Goal: Task Accomplishment & Management: Complete application form

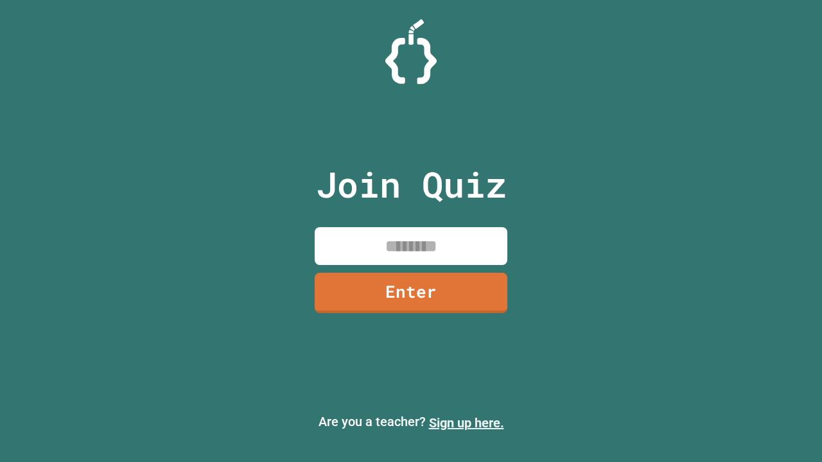
click at [466, 423] on link "Sign up here." at bounding box center [466, 422] width 75 height 15
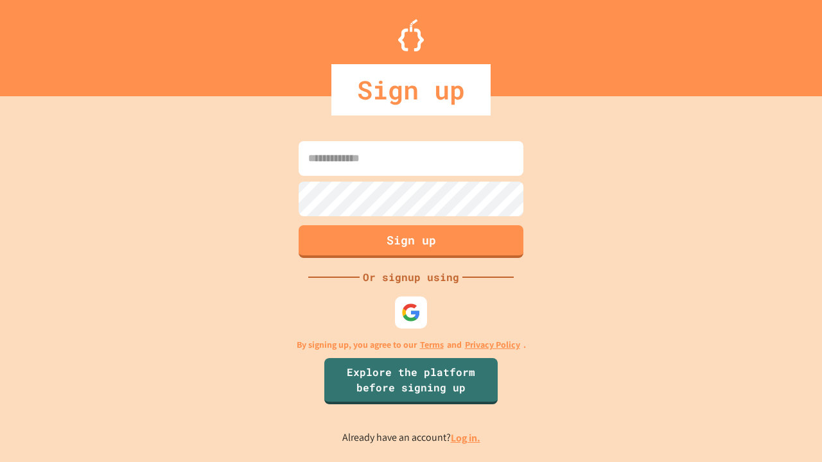
click at [466, 438] on link "Log in." at bounding box center [466, 437] width 30 height 13
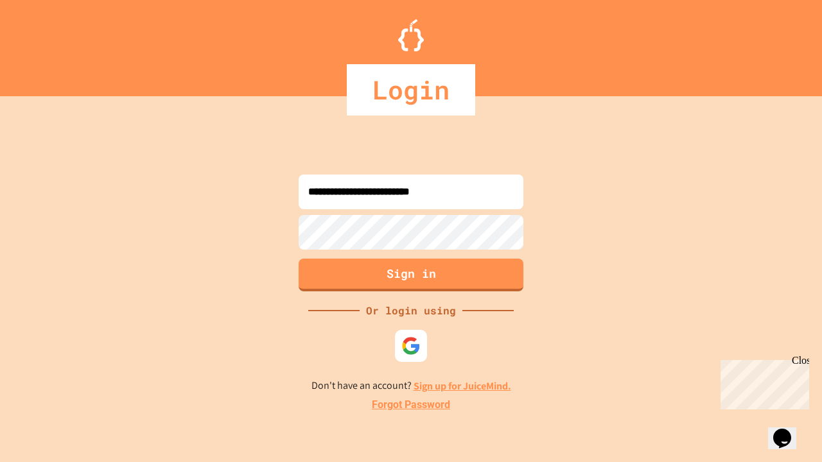
type input "**********"
